Goal: Task Accomplishment & Management: Use online tool/utility

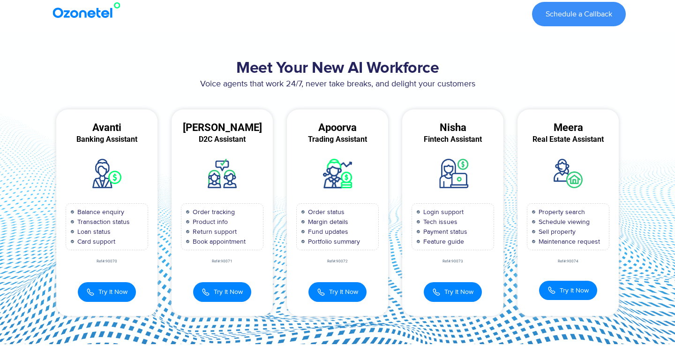
click at [319, 66] on h2 "Meet Your New AI Workforce" at bounding box center [337, 68] width 577 height 19
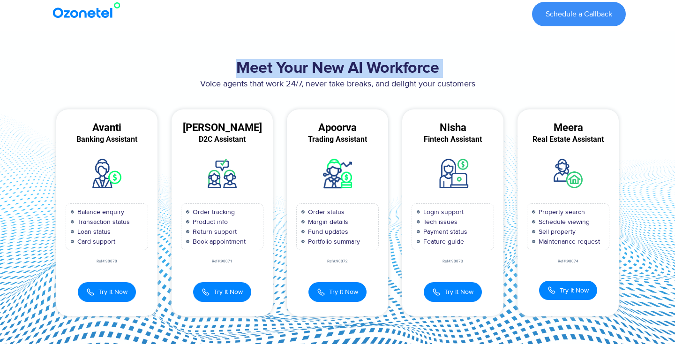
click at [304, 86] on p "Voice agents that work 24/7, never take breaks, and delight your customers" at bounding box center [337, 84] width 577 height 13
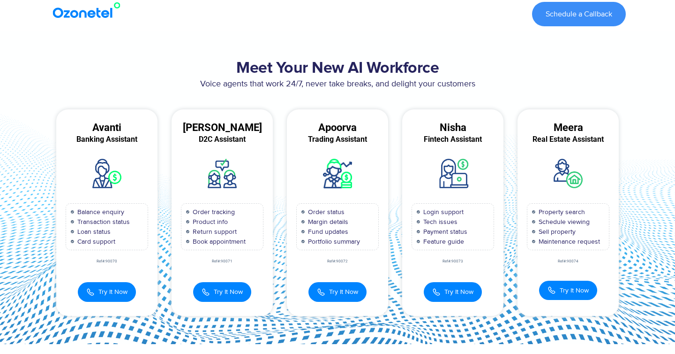
click at [304, 86] on p "Voice agents that work 24/7, never take breaks, and delight your customers" at bounding box center [337, 84] width 577 height 13
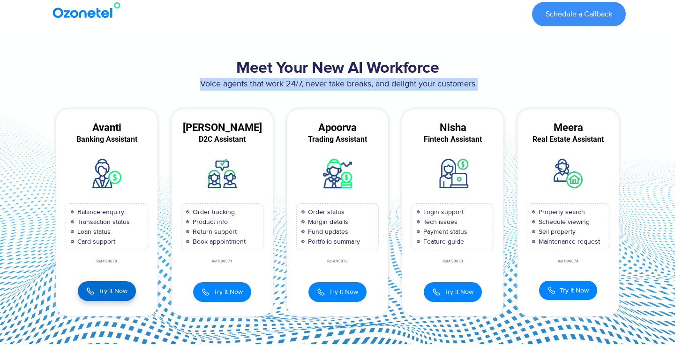
click at [118, 286] on span "Try It Now" at bounding box center [112, 291] width 29 height 10
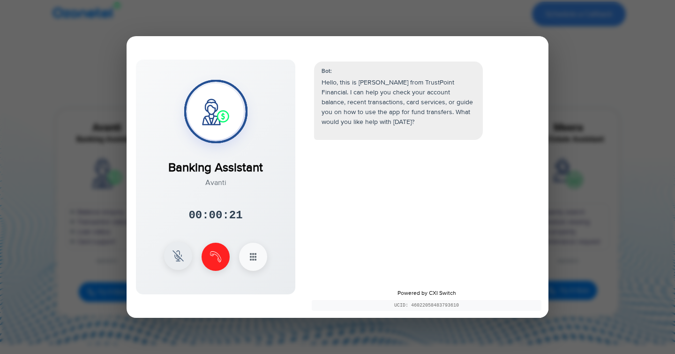
click at [174, 260] on img at bounding box center [178, 255] width 11 height 11
click at [176, 253] on img at bounding box center [178, 255] width 11 height 11
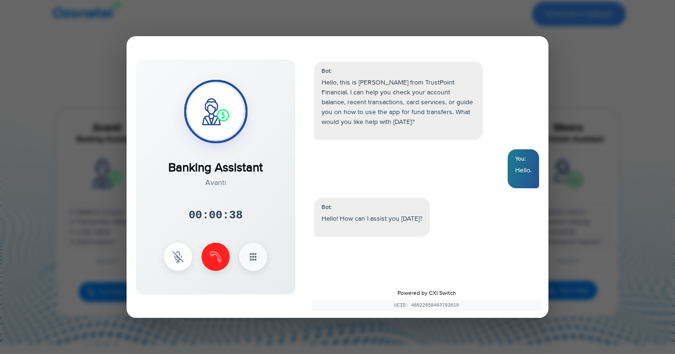
click at [178, 259] on img at bounding box center [178, 256] width 11 height 11
click at [52, 60] on div at bounding box center [337, 177] width 675 height 354
click at [214, 247] on button at bounding box center [216, 256] width 28 height 28
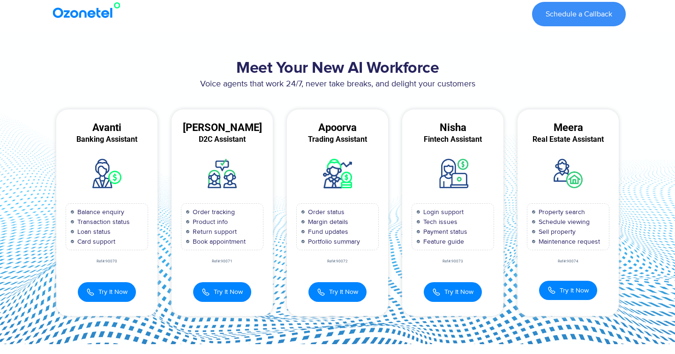
scroll to position [64, 0]
click at [224, 290] on span "Try It Now" at bounding box center [228, 291] width 29 height 10
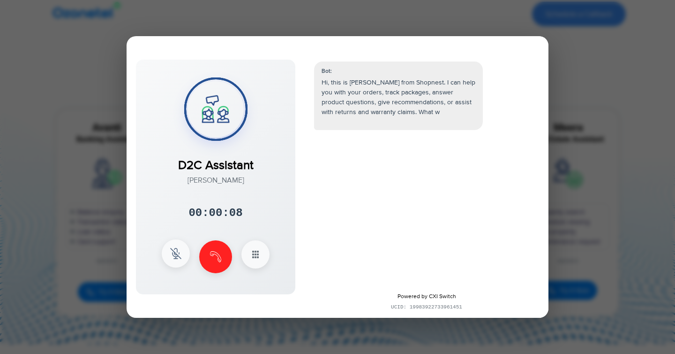
click at [172, 242] on button at bounding box center [176, 253] width 28 height 28
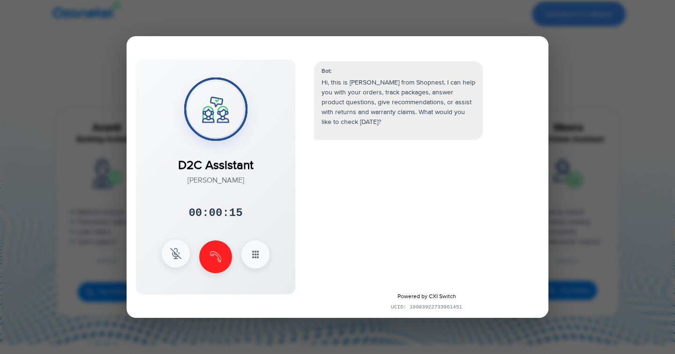
click at [177, 256] on img at bounding box center [175, 253] width 11 height 11
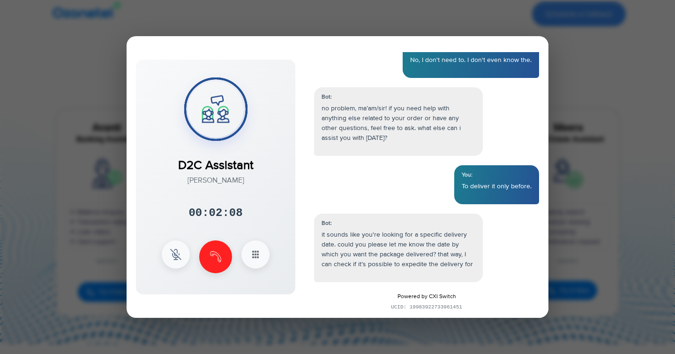
scroll to position [662, 0]
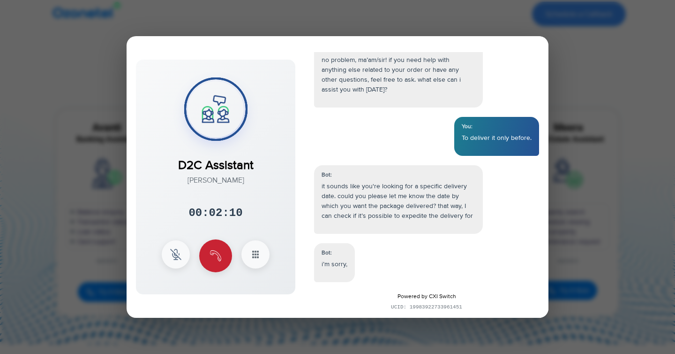
click at [210, 261] on button at bounding box center [215, 255] width 33 height 33
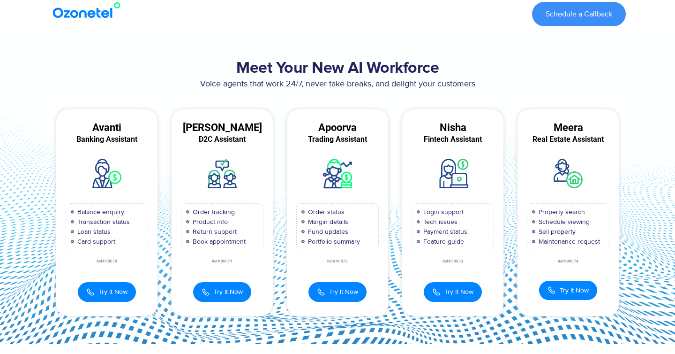
scroll to position [682, 0]
